Goal: Task Accomplishment & Management: Use online tool/utility

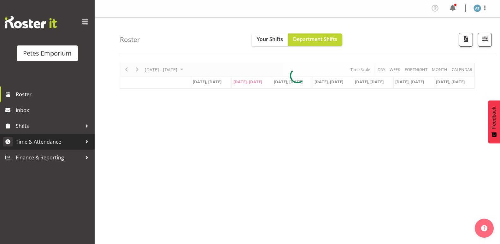
click at [53, 144] on span "Time & Attendance" at bounding box center [49, 141] width 66 height 9
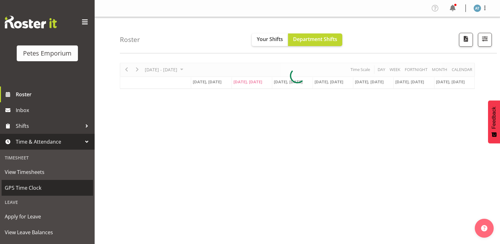
click at [50, 187] on span "GPS Time Clock" at bounding box center [47, 187] width 85 height 9
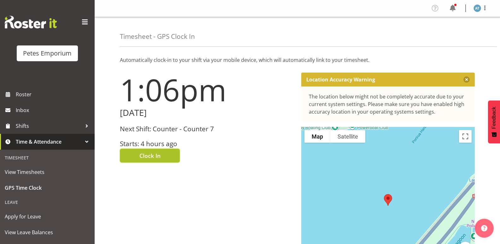
click at [158, 148] on button "Clock In" at bounding box center [150, 155] width 60 height 14
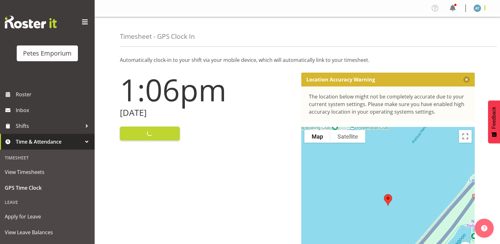
click at [488, 9] on span at bounding box center [485, 8] width 8 height 8
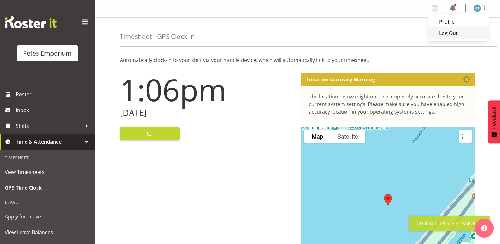
click at [469, 35] on link "Log Out" at bounding box center [458, 32] width 61 height 11
